Goal: Find specific page/section: Find specific page/section

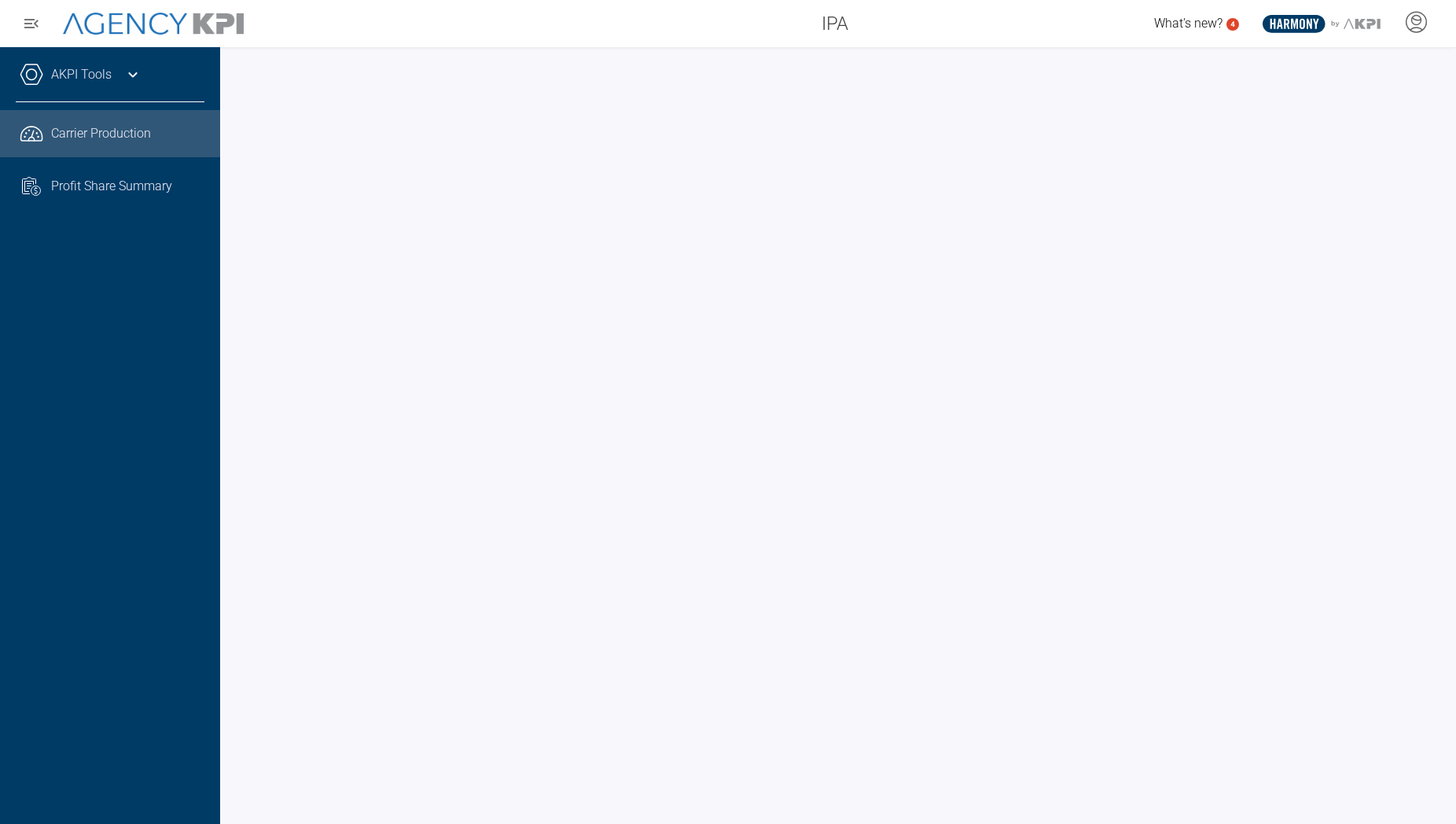
click at [126, 77] on icon at bounding box center [133, 75] width 19 height 19
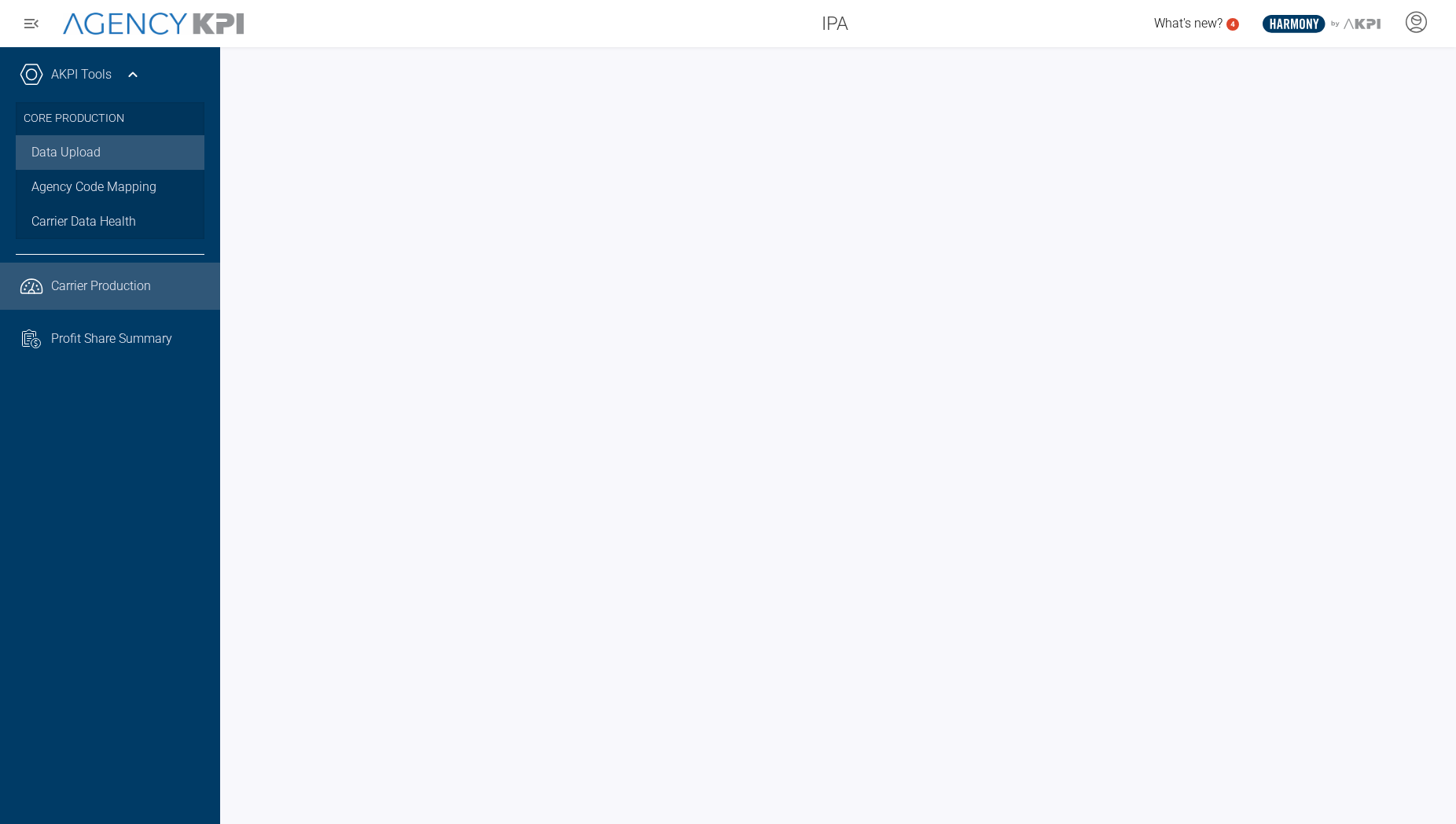
click at [95, 155] on link "Data Upload" at bounding box center [110, 152] width 189 height 35
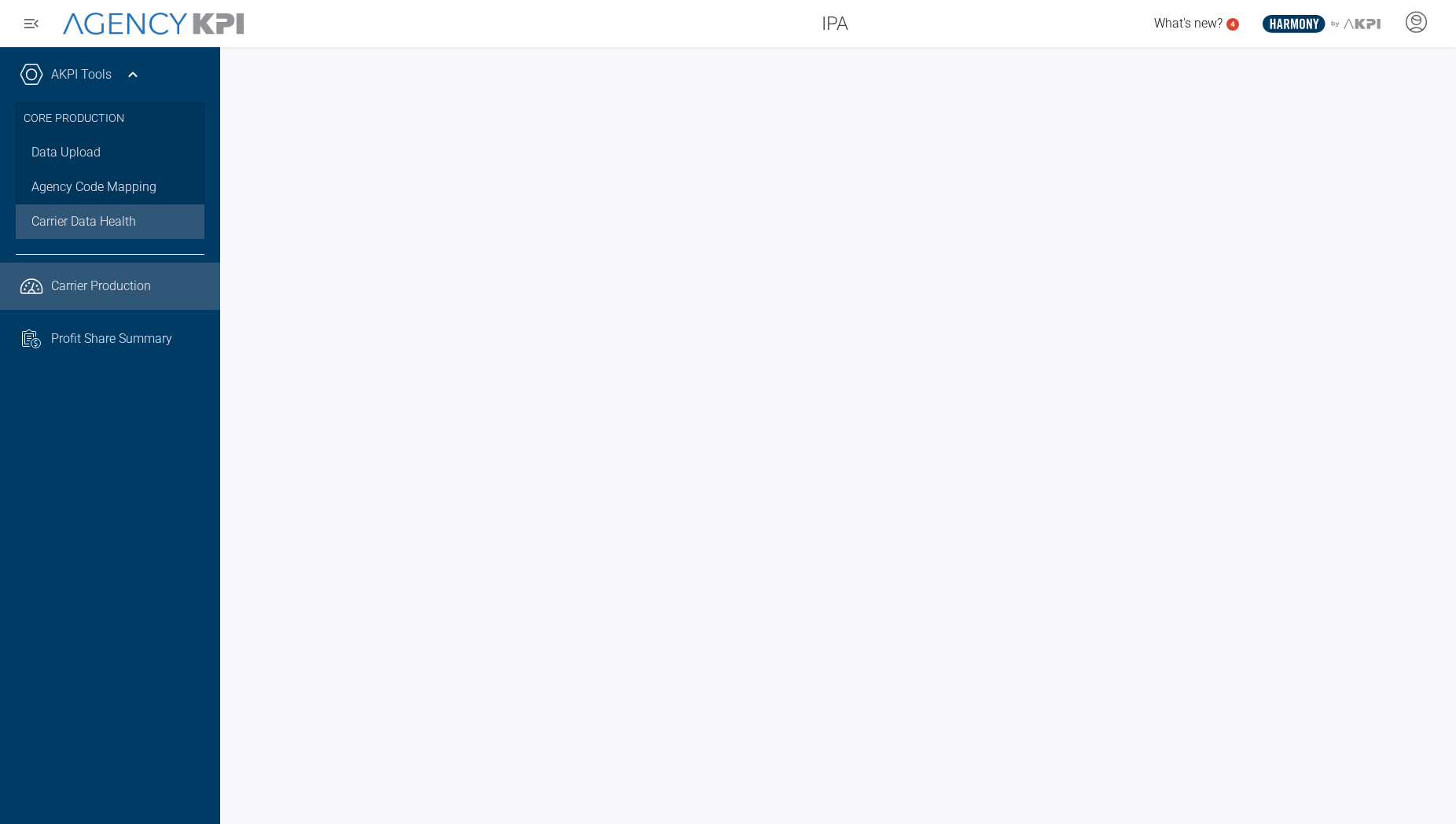
click at [97, 221] on span "Carrier Data Health" at bounding box center [83, 221] width 104 height 19
